Goal: Communication & Community: Share content

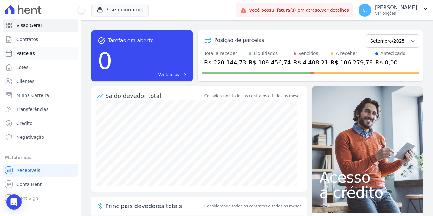
click at [29, 53] on span "Parcelas" at bounding box center [25, 53] width 18 height 6
select select
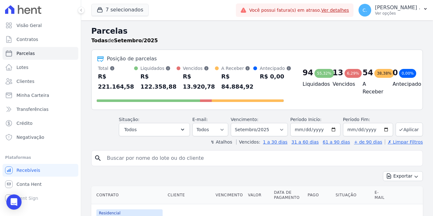
click at [151, 137] on header "Parcelas Todas de Setembro/2025 Posição de parcelas Total [PERSON_NAME] parcela…" at bounding box center [257, 85] width 332 height 120
click at [150, 133] on button "Todos" at bounding box center [154, 129] width 71 height 13
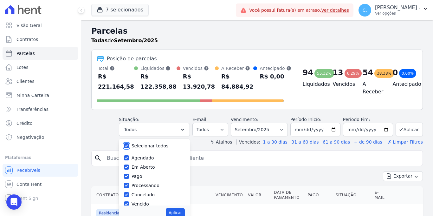
click at [128, 146] on input "Selecionar todos" at bounding box center [126, 145] width 5 height 5
checkbox input "false"
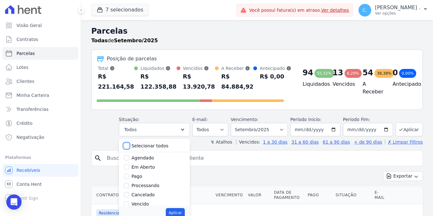
checkbox input "false"
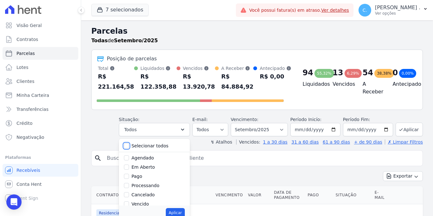
checkbox input "false"
click at [129, 203] on input "Vencido" at bounding box center [126, 203] width 5 height 5
checkbox input "true"
click at [176, 215] on button "Aplicar" at bounding box center [175, 213] width 19 height 10
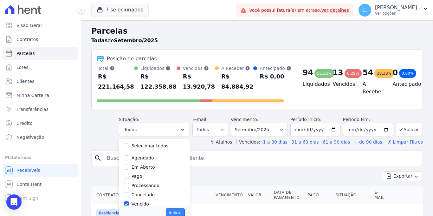
select select "overdue"
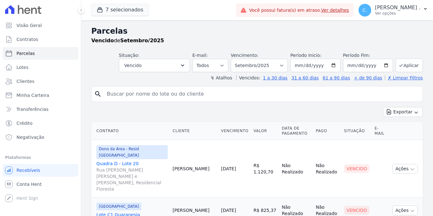
select select
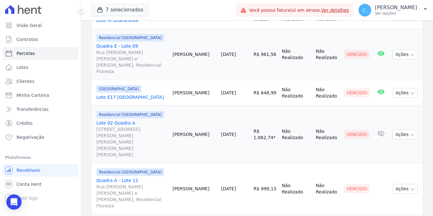
scroll to position [215, 0]
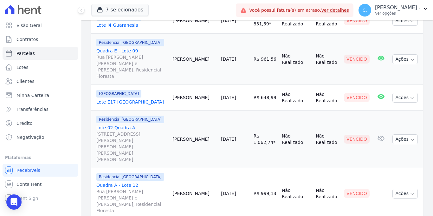
click at [116, 124] on link "Lote 02 Quadra A Rua Alferes Domingos Vieira e Silva, 1100, Residencial Jardim …" at bounding box center [131, 143] width 71 height 38
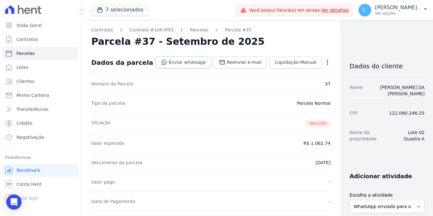
click at [172, 61] on link "Enviar whatsapp" at bounding box center [184, 62] width 56 height 12
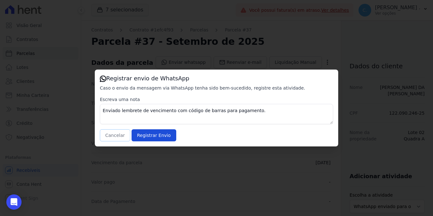
click at [119, 131] on button "Cancelar" at bounding box center [115, 135] width 30 height 12
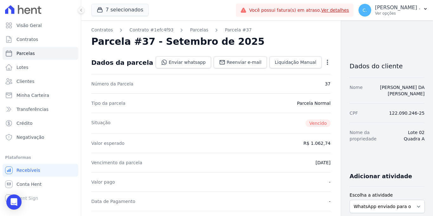
select select
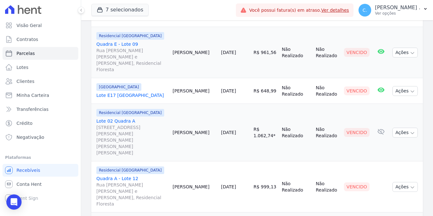
scroll to position [225, 0]
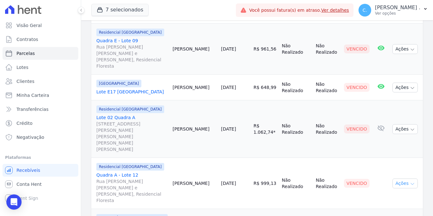
click at [393, 178] on button "Ações" at bounding box center [405, 183] width 25 height 10
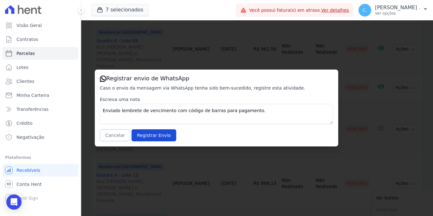
click at [116, 136] on button "Cancelar" at bounding box center [115, 135] width 30 height 12
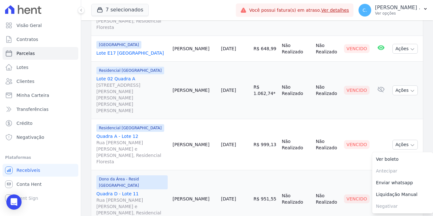
scroll to position [266, 0]
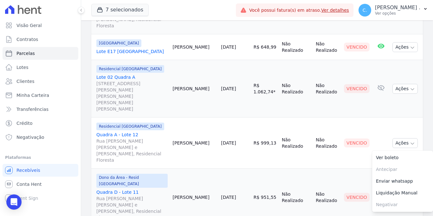
click at [209, 168] on td "Guilherme Ferreira" at bounding box center [194, 196] width 49 height 57
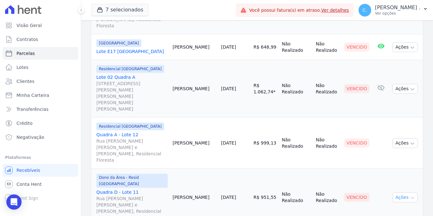
click at [397, 192] on button "Ações" at bounding box center [405, 197] width 25 height 10
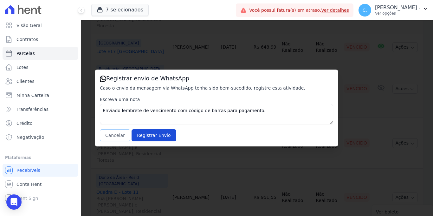
click at [111, 137] on button "Cancelar" at bounding box center [115, 135] width 30 height 12
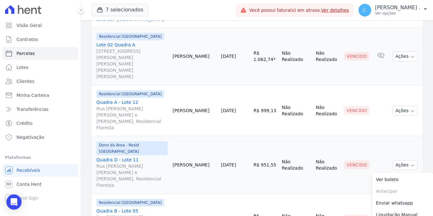
scroll to position [304, 0]
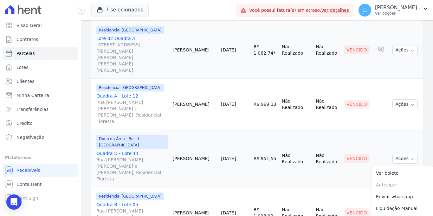
click at [192, 187] on td "Julio Souza" at bounding box center [194, 212] width 49 height 51
click at [405, 208] on button "Ações" at bounding box center [405, 213] width 25 height 10
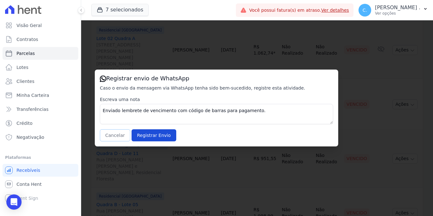
click at [115, 135] on button "Cancelar" at bounding box center [115, 135] width 30 height 12
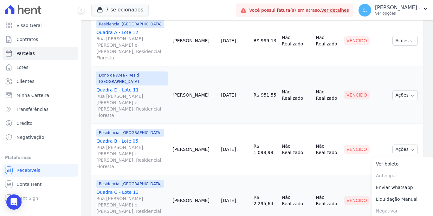
scroll to position [391, 0]
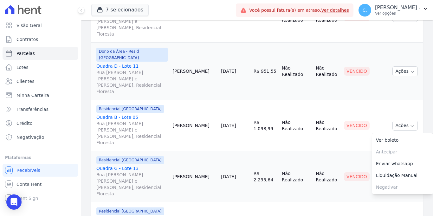
click at [199, 151] on td "André Duarte" at bounding box center [194, 176] width 49 height 51
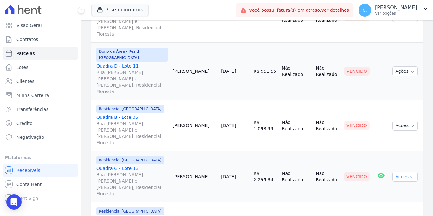
click at [393, 172] on button "Ações" at bounding box center [405, 177] width 25 height 10
click at [393, 209] on link "Enviar whatsapp" at bounding box center [402, 215] width 61 height 12
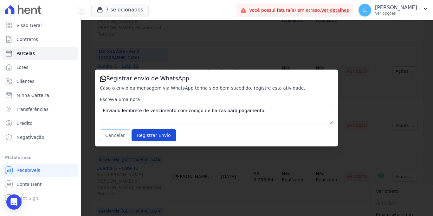
click at [110, 130] on button "Cancelar" at bounding box center [115, 135] width 30 height 12
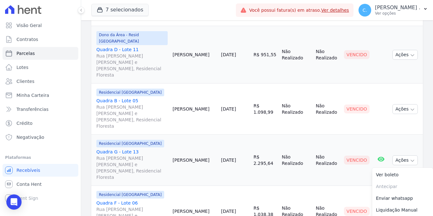
scroll to position [414, 0]
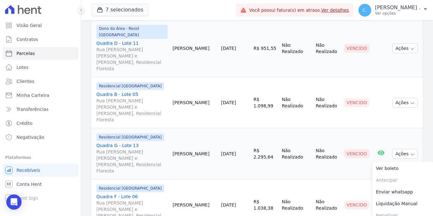
click at [190, 179] on td "[PERSON_NAME]" at bounding box center [194, 204] width 49 height 51
click at [410, 203] on icon "button" at bounding box center [412, 205] width 5 height 5
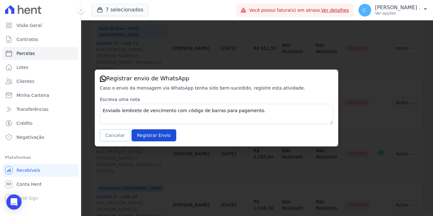
click at [108, 134] on button "Cancelar" at bounding box center [115, 135] width 30 height 12
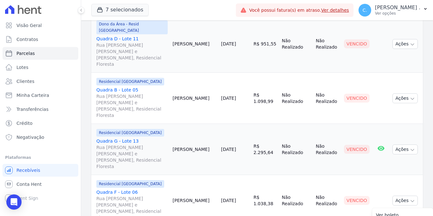
scroll to position [423, 0]
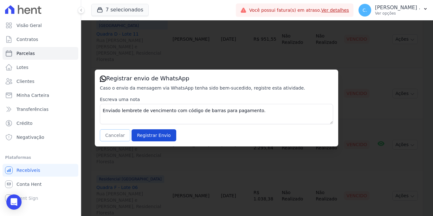
click at [117, 139] on button "Cancelar" at bounding box center [115, 135] width 30 height 12
